Goal: Download file/media

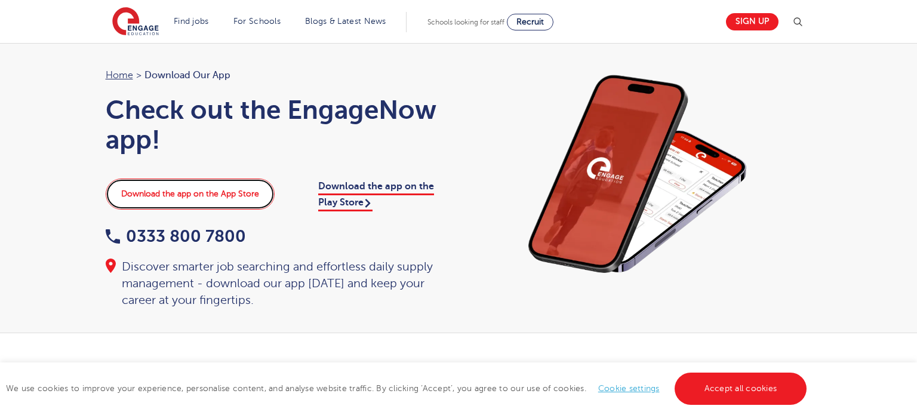
click at [230, 195] on link "Download the app on the App Store" at bounding box center [190, 194] width 169 height 31
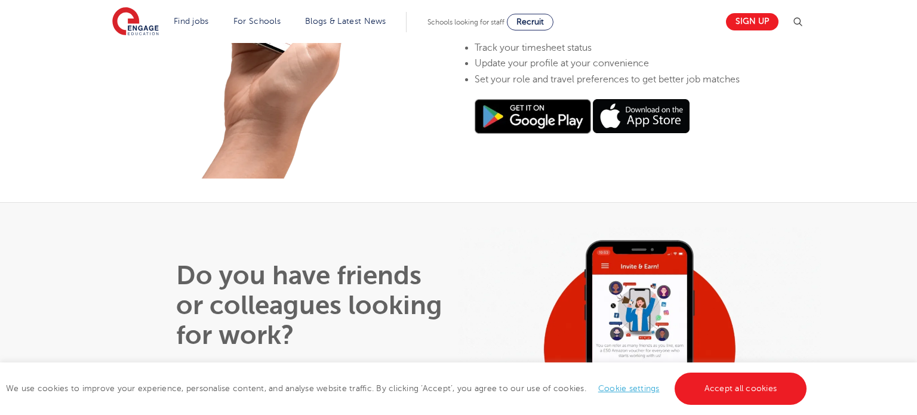
scroll to position [581, 0]
click at [574, 133] on img at bounding box center [533, 116] width 116 height 35
